Goal: Navigation & Orientation: Find specific page/section

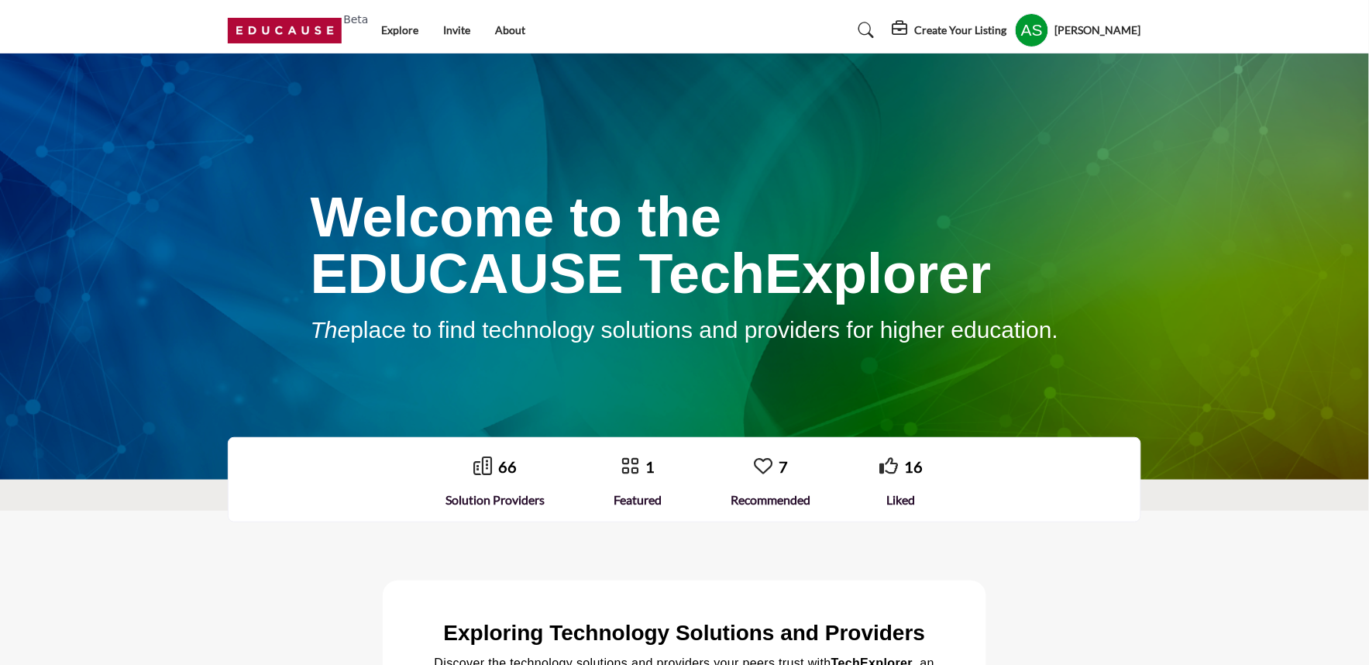
click at [912, 18] on div "Create Your Listing Pricing My Listings Zscaler Active" at bounding box center [1016, 30] width 249 height 34
click at [911, 27] on icon at bounding box center [901, 28] width 19 height 15
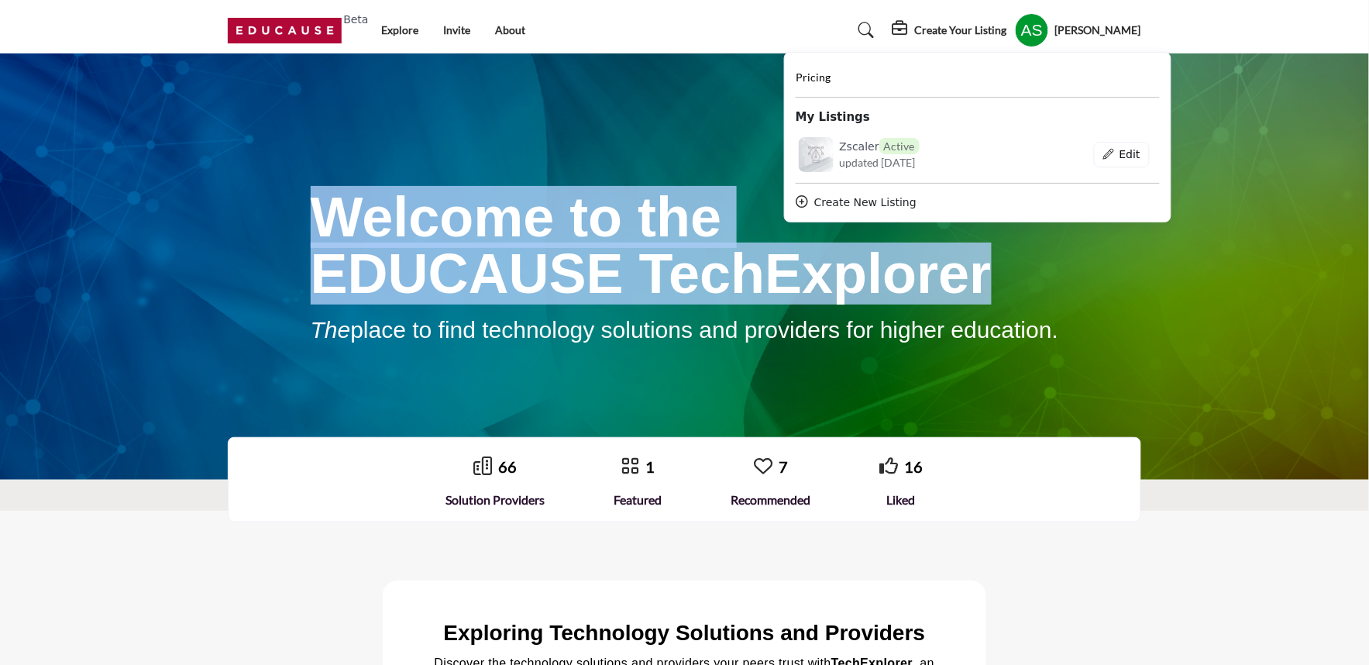
drag, startPoint x: 257, startPoint y: 199, endPoint x: 1081, endPoint y: 276, distance: 827.7
click at [1059, 276] on div "Welcome to the EDUCAUSE TechExplorer The place to find technology solutions and…" at bounding box center [685, 267] width 748 height 152
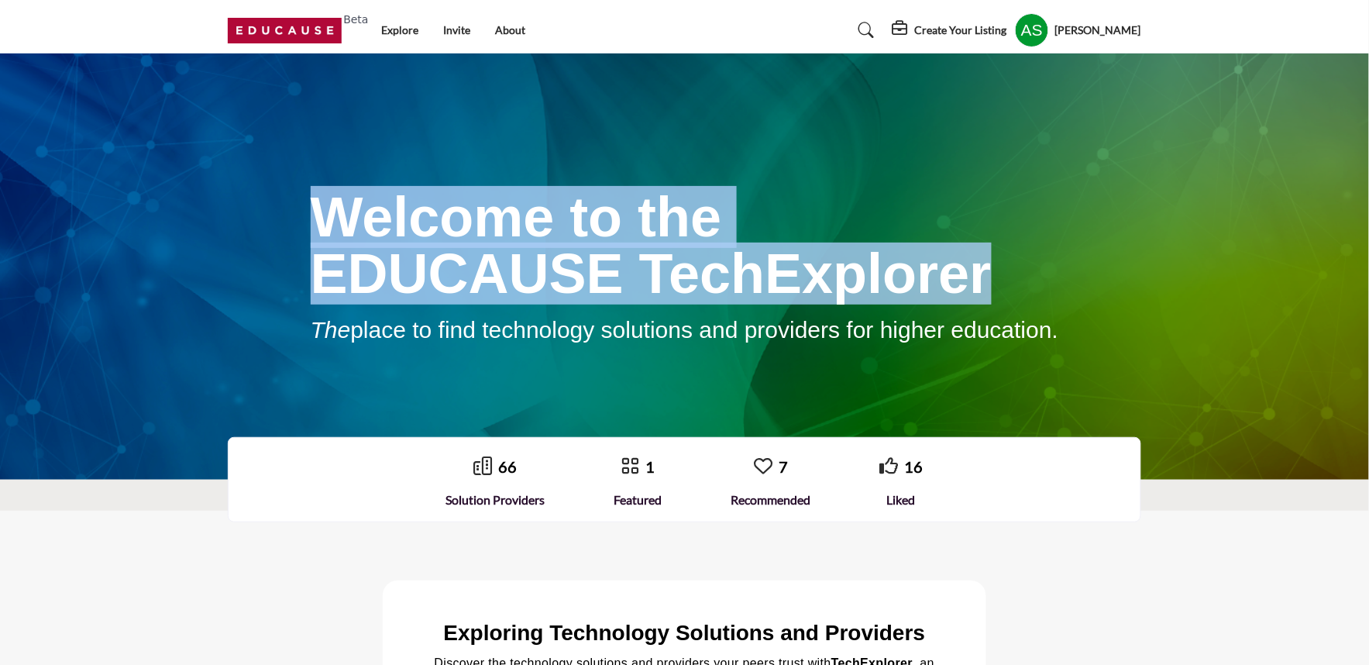
click at [1135, 302] on div "Welcome to the EDUCAUSE TechExplorer The place to find technology solutions and…" at bounding box center [684, 267] width 913 height 152
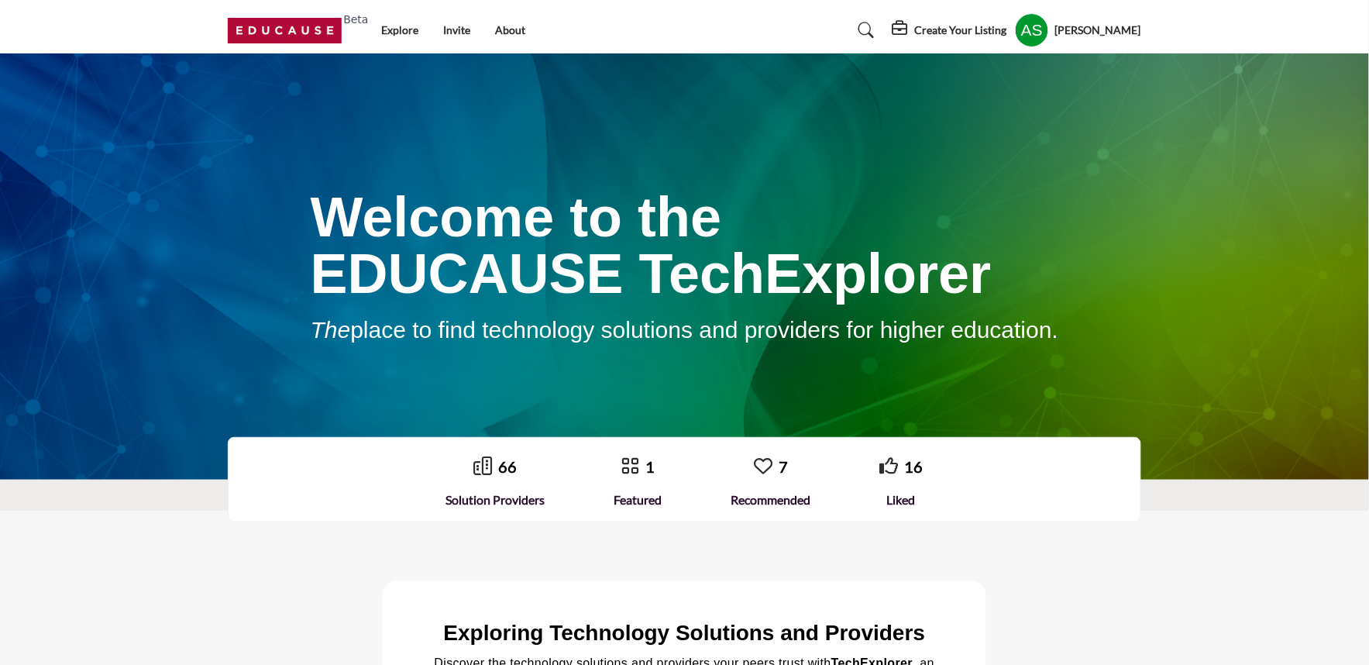
click at [895, 31] on icon at bounding box center [901, 28] width 19 height 15
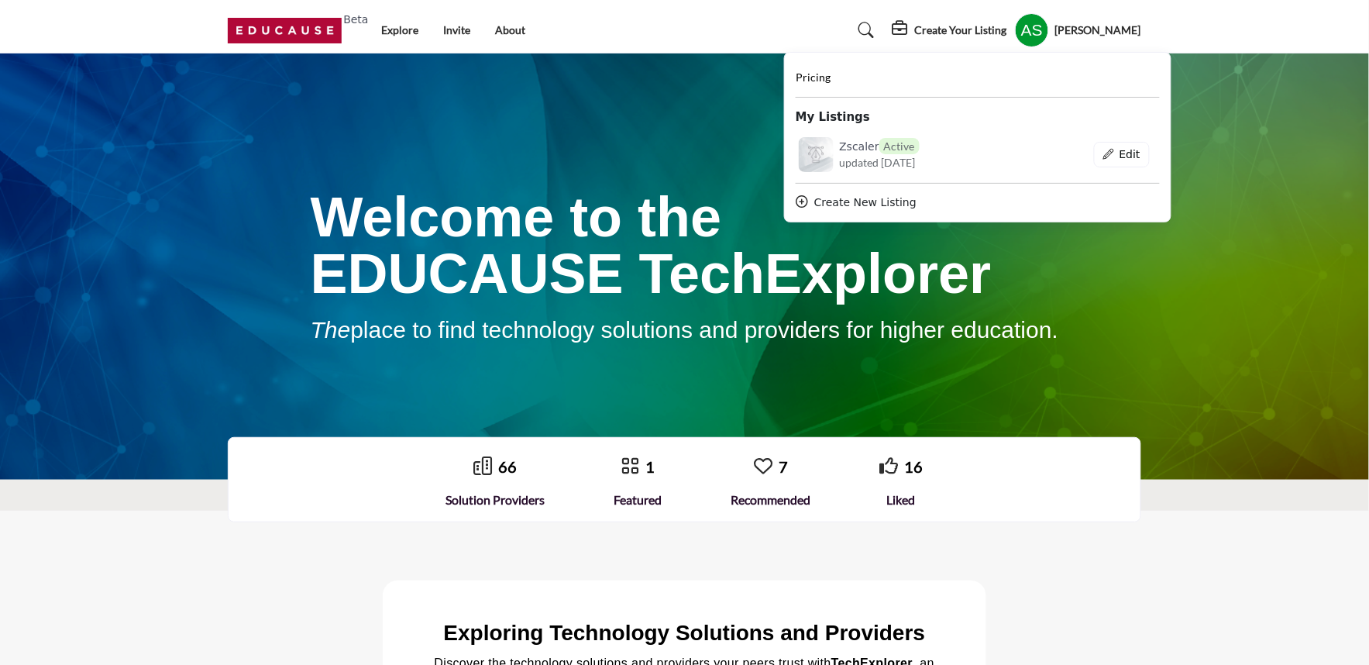
click at [613, 203] on span "Welcome to the" at bounding box center [516, 217] width 411 height 62
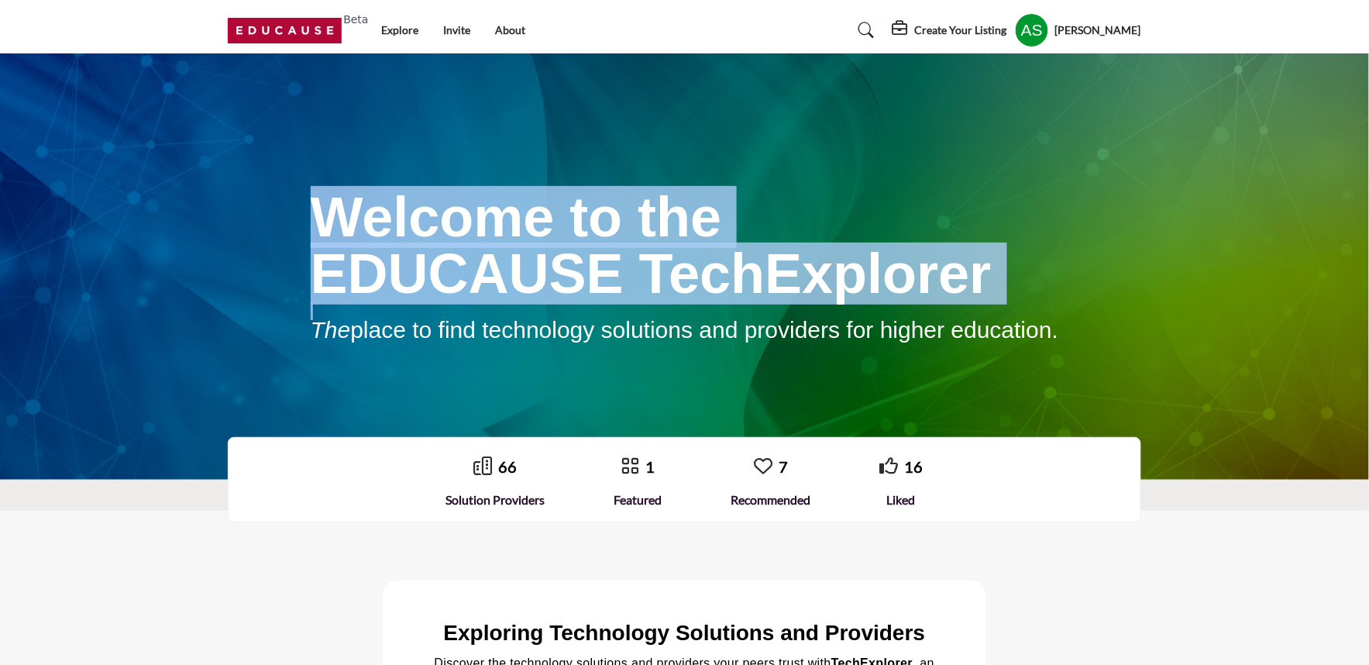
drag, startPoint x: 254, startPoint y: 226, endPoint x: 1084, endPoint y: 342, distance: 838.2
click at [1066, 321] on div "Welcome to the EDUCAUSE TechExplorer The place to find technology solutions and…" at bounding box center [684, 267] width 913 height 152
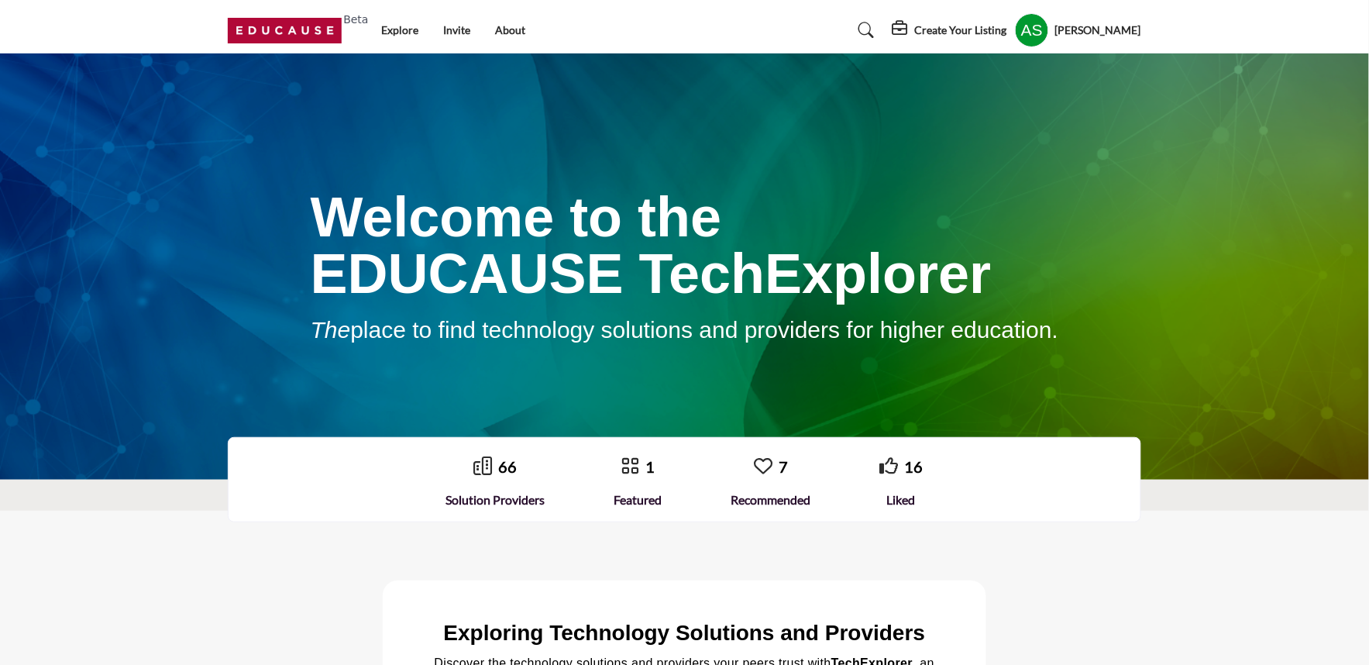
click at [1087, 351] on div "Welcome to the EDUCAUSE TechExplorer The place to find technology solutions and…" at bounding box center [684, 266] width 1369 height 426
click at [1028, 36] on profile-featured-bd05945c-1994-4d3f-bdda-d5fdffdf519e "Show hide supplier dropdown" at bounding box center [1032, 30] width 34 height 34
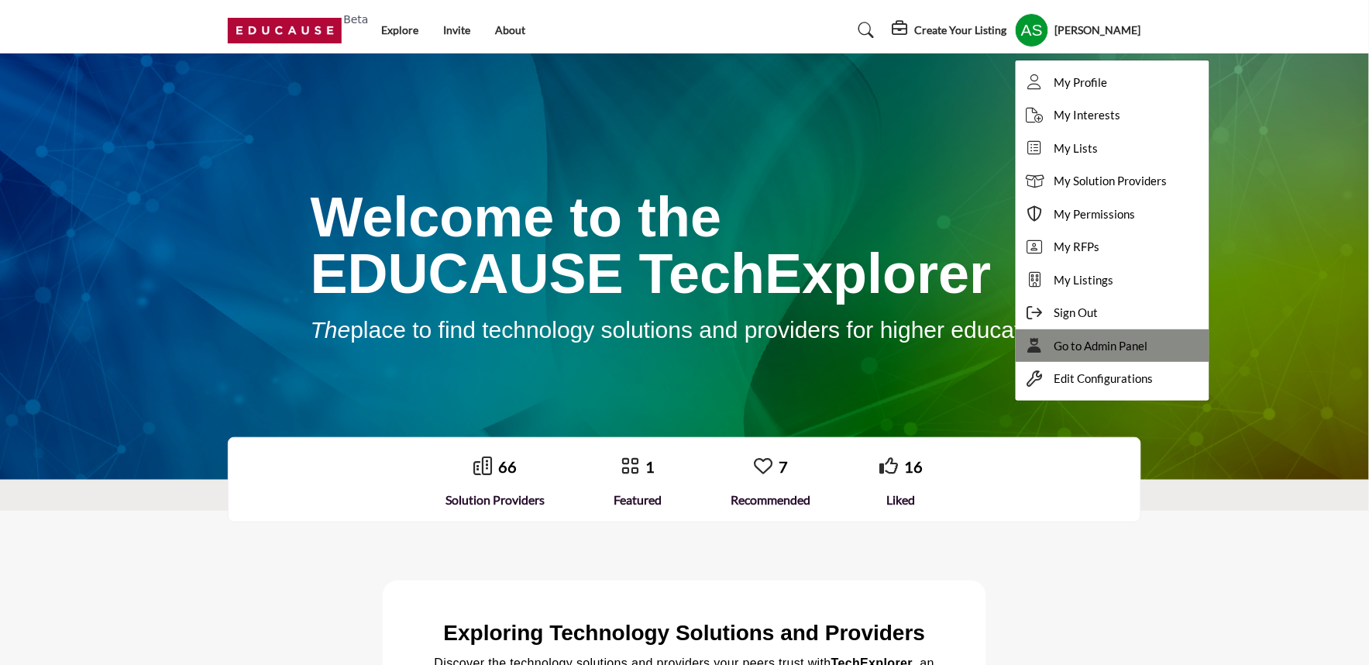
click at [1059, 341] on span "Go to Admin Panel" at bounding box center [1101, 346] width 94 height 18
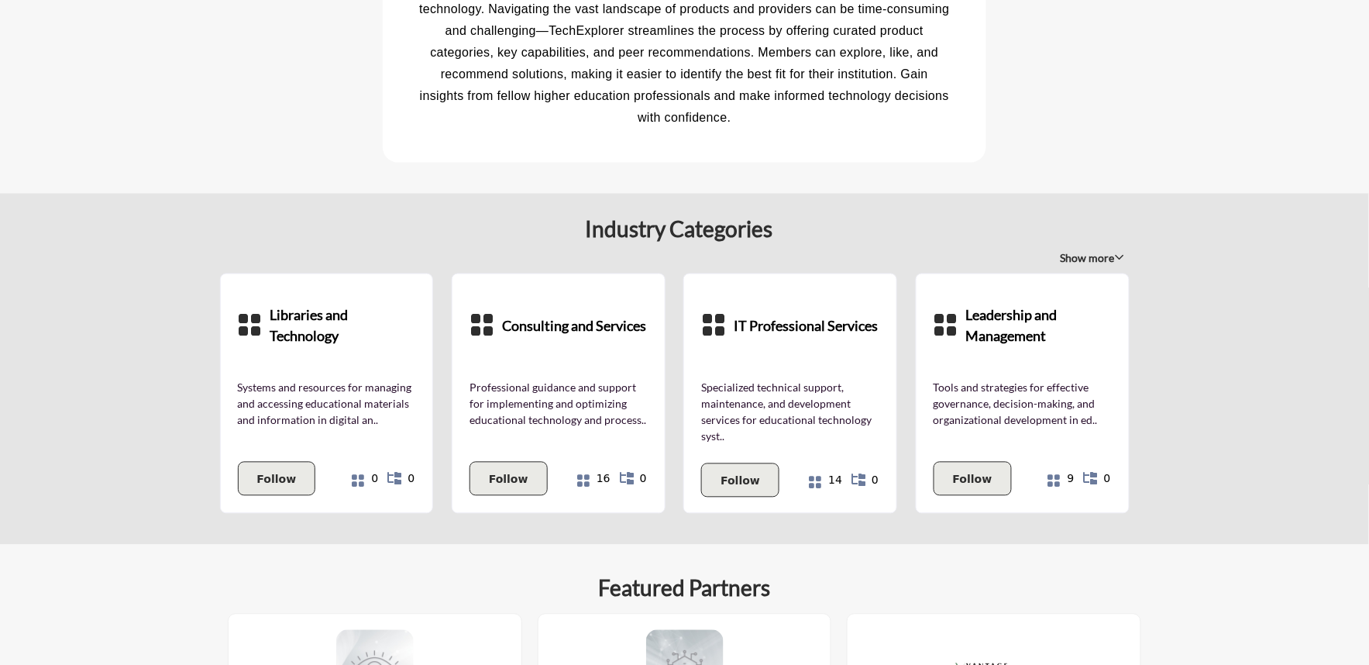
scroll to position [860, 0]
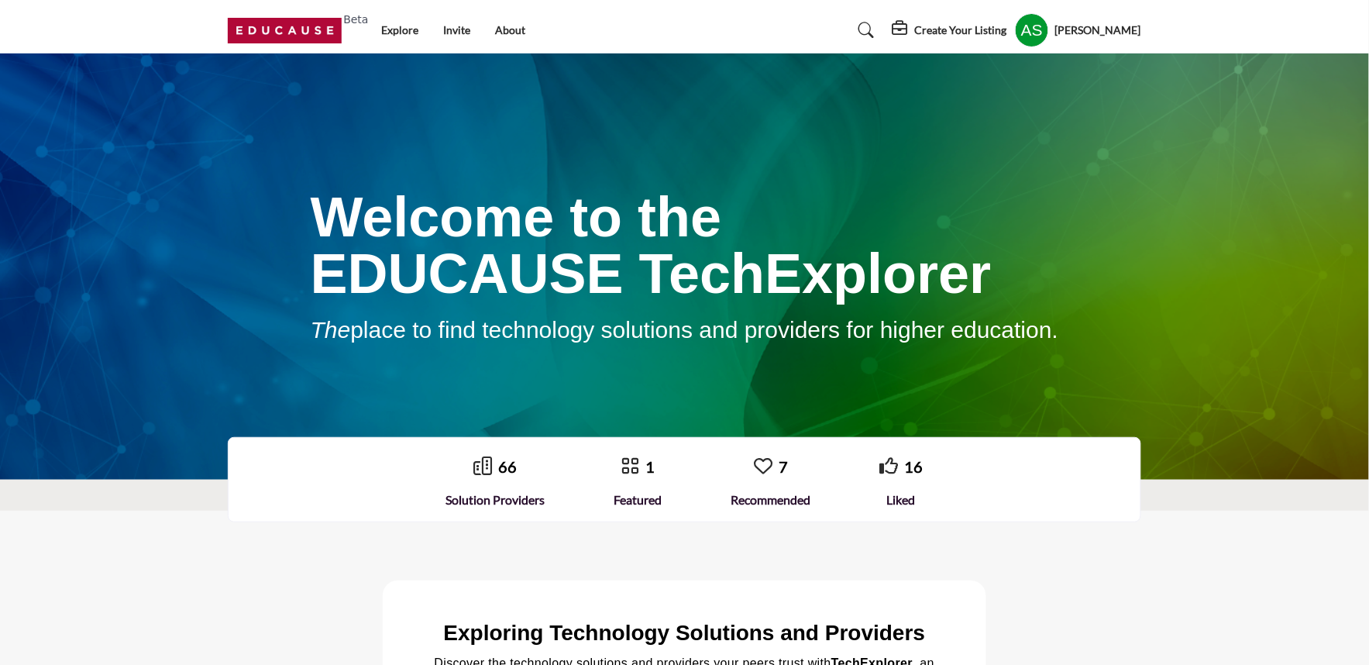
click at [932, 29] on h5 "Create Your Listing" at bounding box center [961, 30] width 92 height 14
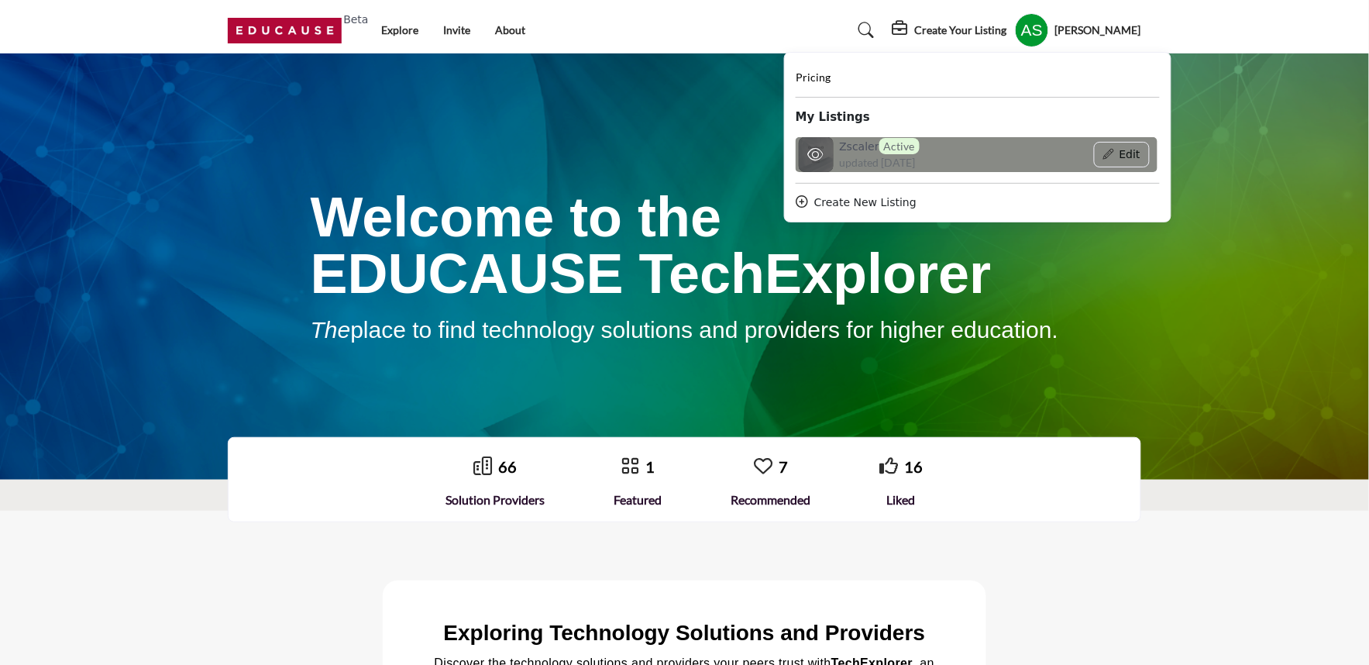
click at [846, 160] on span "updated [DATE]" at bounding box center [878, 162] width 76 height 16
